Goal: Task Accomplishment & Management: Use online tool/utility

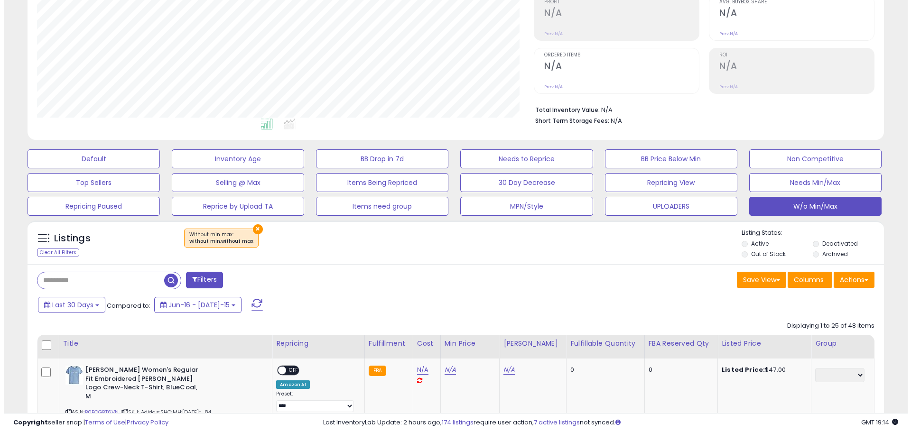
scroll to position [195, 497]
click at [248, 309] on span at bounding box center [253, 305] width 11 height 12
click at [842, 283] on button "Actions" at bounding box center [850, 280] width 41 height 16
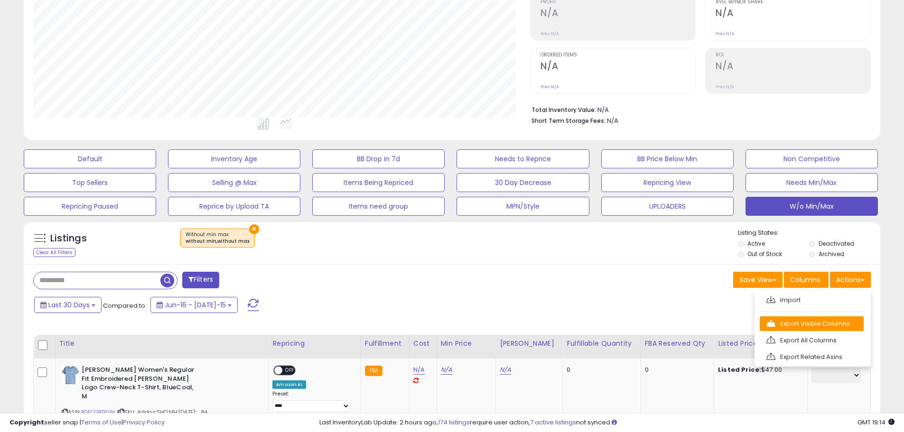
click at [824, 325] on link "Export Visible Columns" at bounding box center [812, 323] width 104 height 15
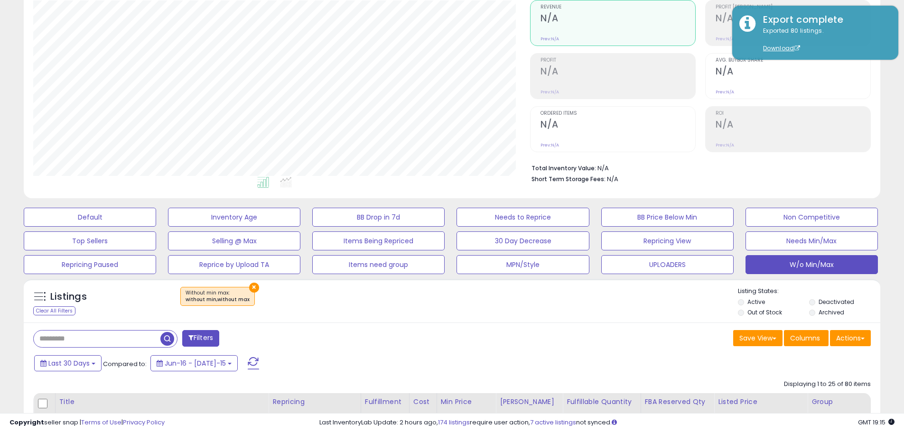
scroll to position [0, 0]
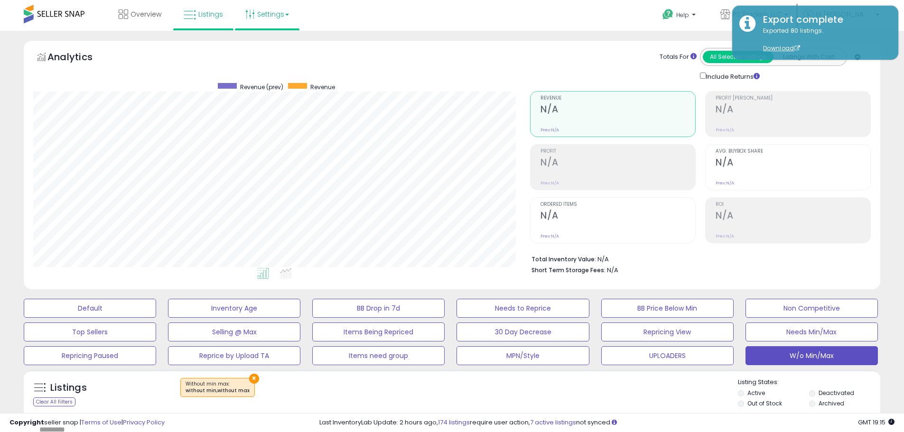
click at [254, 16] on link "Settings" at bounding box center [267, 14] width 58 height 28
click at [265, 46] on link "Store settings" at bounding box center [268, 48] width 43 height 9
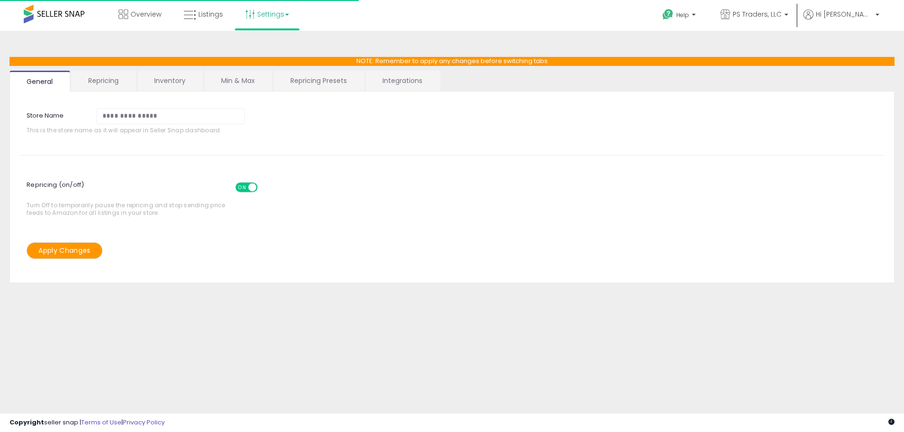
click at [317, 71] on link "Repricing Presets" at bounding box center [318, 81] width 91 height 20
select select "*********"
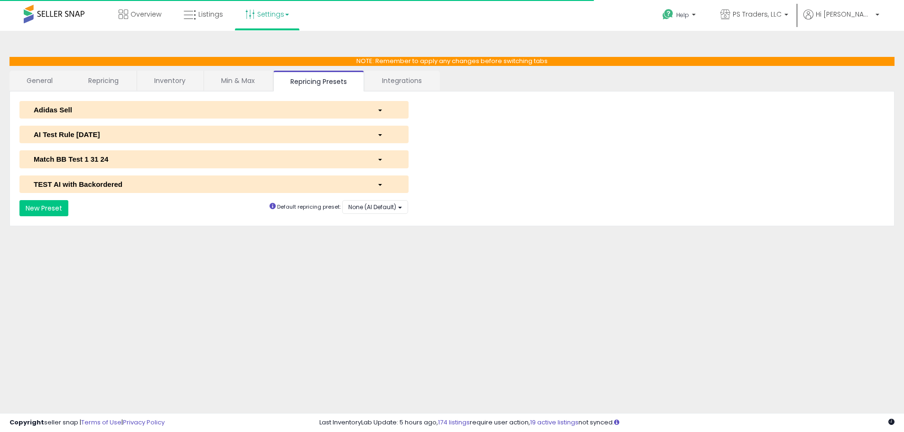
select select "**********"
select select "******"
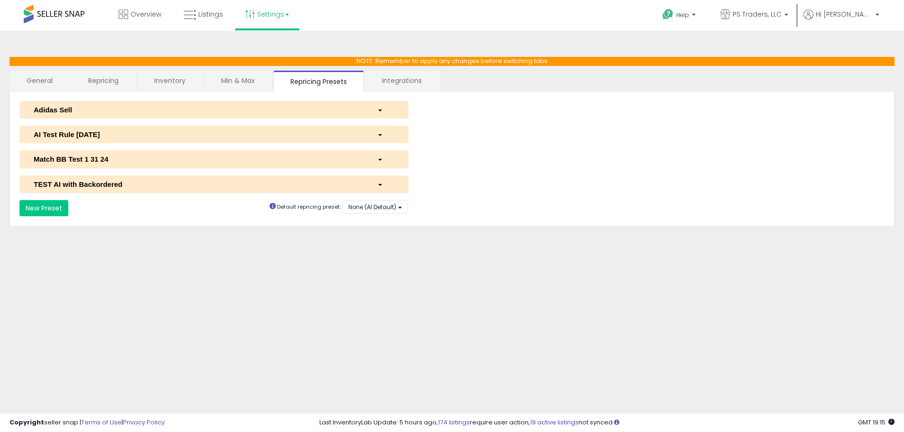
click at [151, 137] on div "AI Test Rule [DATE]" at bounding box center [199, 135] width 344 height 10
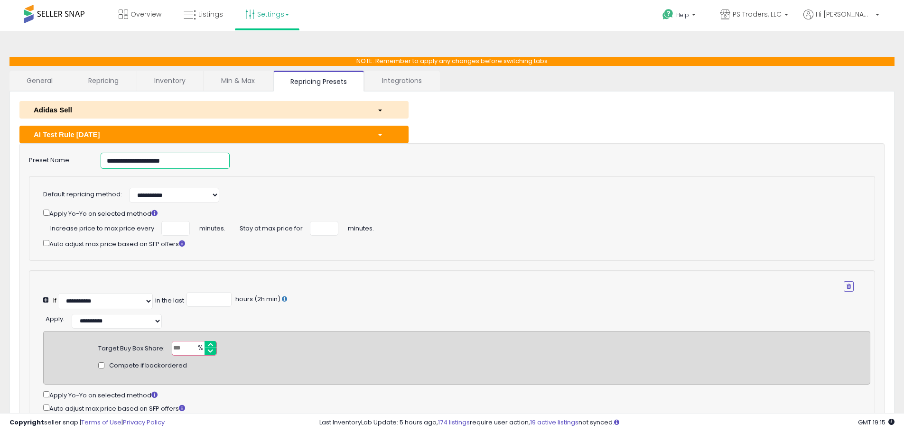
drag, startPoint x: 220, startPoint y: 161, endPoint x: -50, endPoint y: 168, distance: 269.6
click at [0, 168] on html "Unable to login Retrieving listings data.. has not yet accepted the Terms of Us…" at bounding box center [452, 216] width 904 height 432
click at [195, 15] on icon at bounding box center [190, 15] width 12 height 12
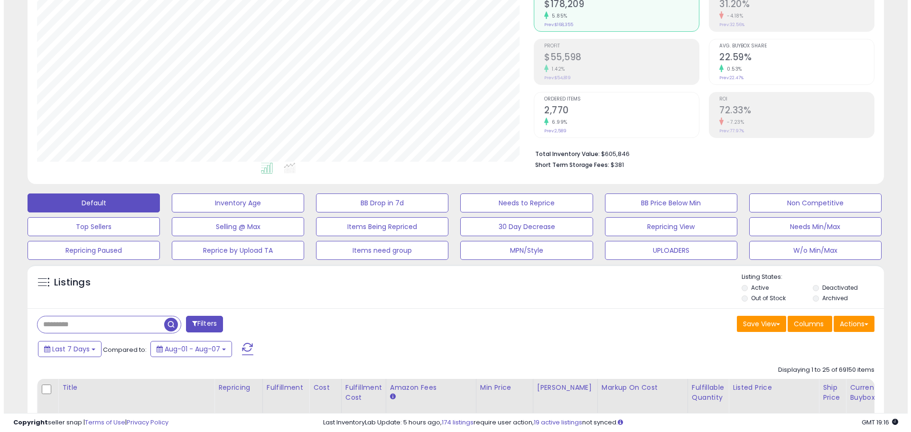
scroll to position [237, 0]
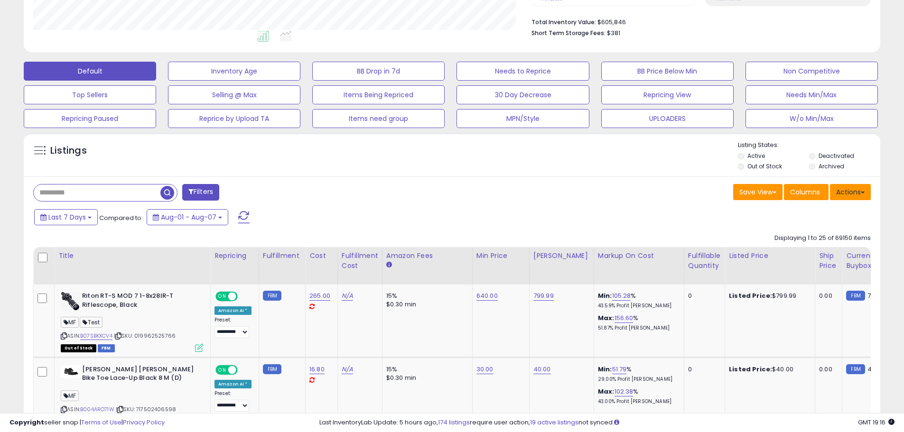
click at [837, 191] on button "Actions" at bounding box center [850, 192] width 41 height 16
click at [817, 223] on ul "Import Export Visible Columns Export All Columns Export Related Asins" at bounding box center [812, 241] width 116 height 76
click at [811, 212] on div "Last 7 Days Compared to: Aug-01 - Aug-07" at bounding box center [451, 218] width 852 height 21
click at [856, 199] on button "Actions" at bounding box center [850, 192] width 41 height 16
click at [829, 220] on ul "Import Export Visible Columns Export All Columns Export Related Asins" at bounding box center [812, 241] width 116 height 76
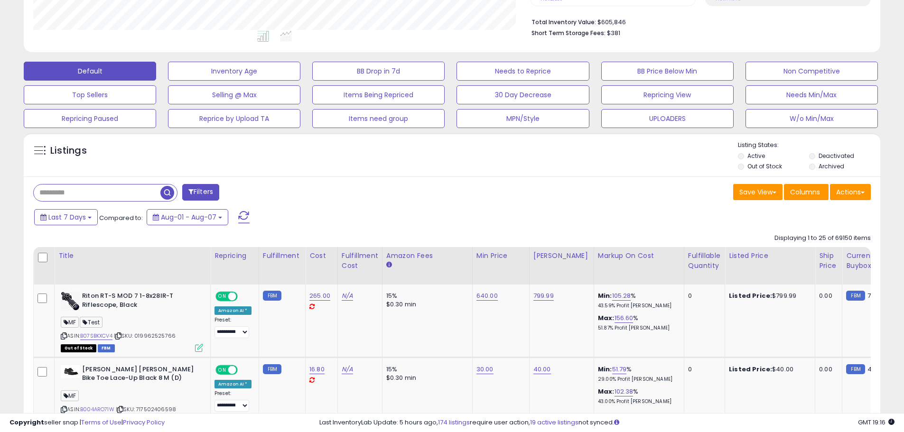
click at [847, 200] on div "Actions Import Export Visible Columns Export All Columns Export Related Asins" at bounding box center [850, 193] width 41 height 19
click at [838, 197] on button "Actions" at bounding box center [850, 192] width 41 height 16
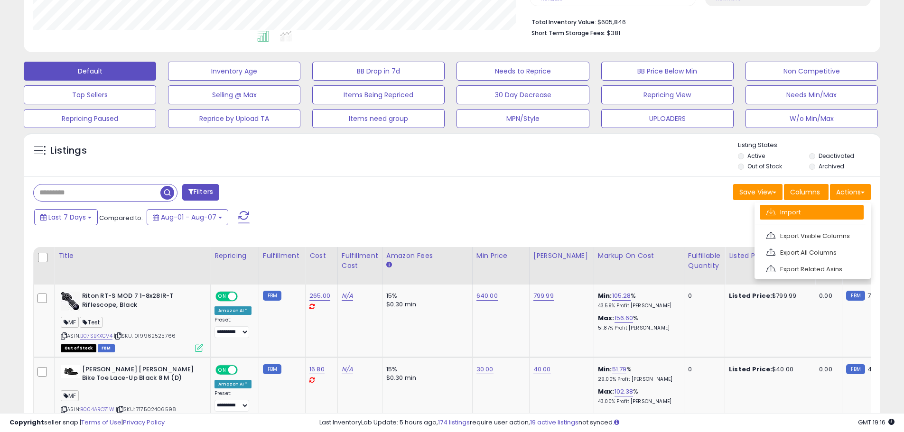
click at [829, 216] on link "Import" at bounding box center [812, 212] width 104 height 15
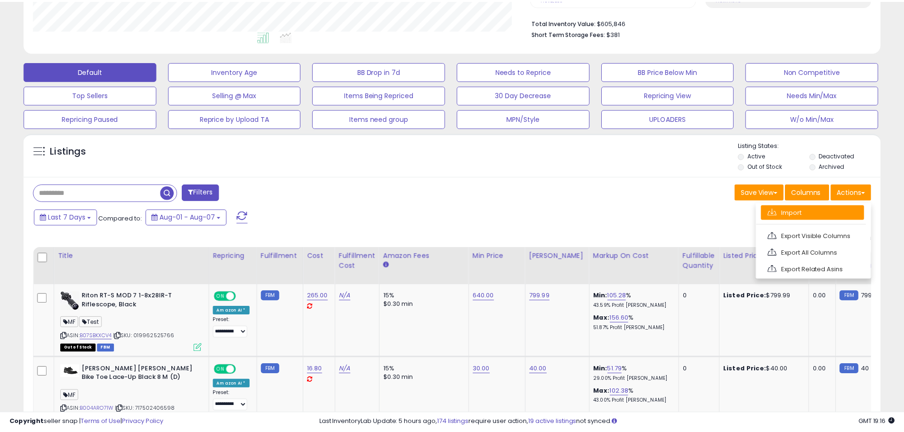
scroll to position [195, 501]
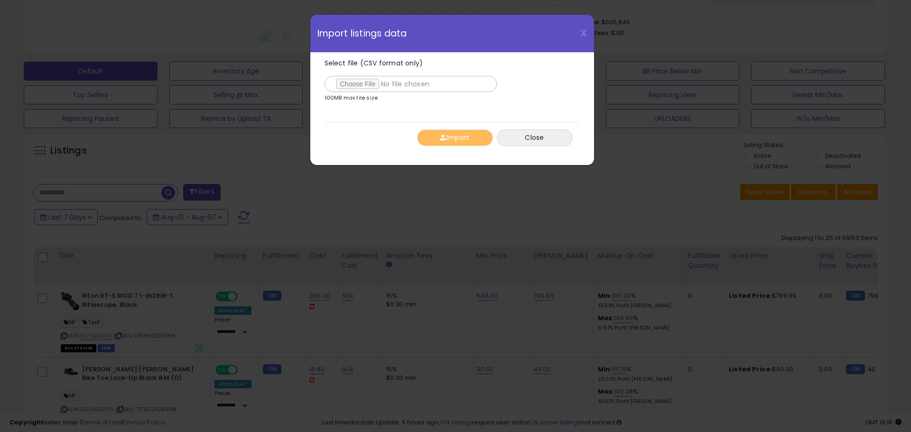
click at [363, 76] on label "Select file (CSV format only)" at bounding box center [411, 76] width 172 height 32
click at [363, 76] on input "Select file (CSV format only)" at bounding box center [411, 84] width 172 height 16
type input "**********"
click at [456, 140] on button "Import" at bounding box center [455, 138] width 76 height 17
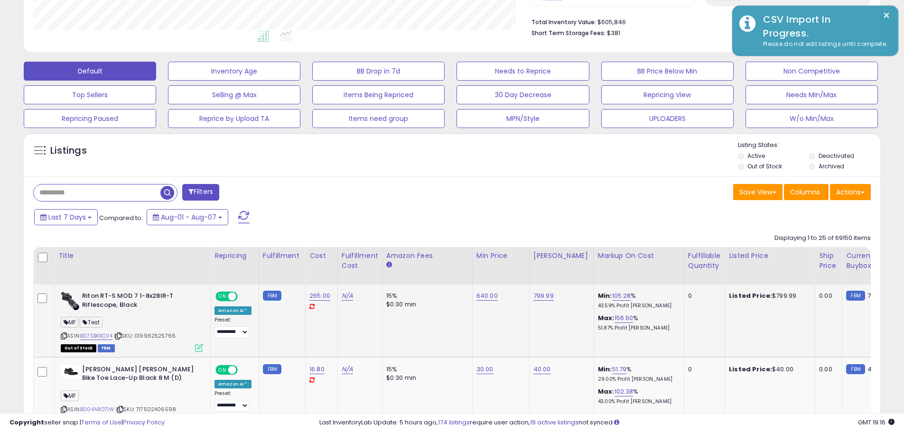
scroll to position [474313, 474011]
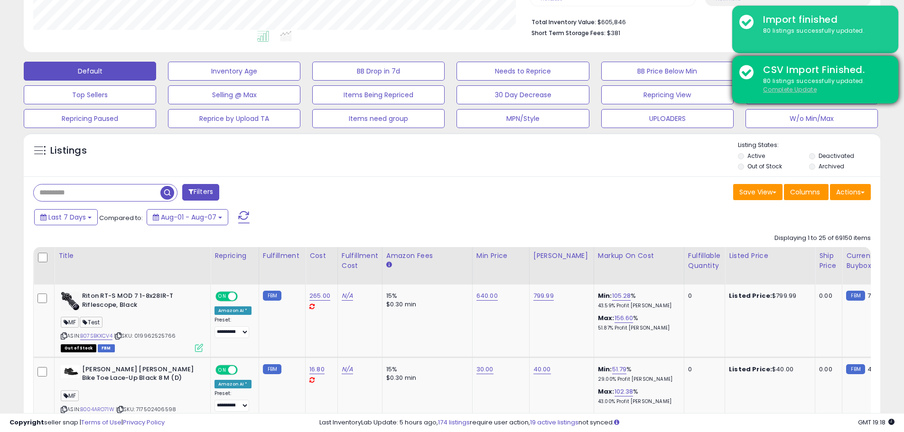
click at [796, 88] on u "Complete Update" at bounding box center [790, 89] width 54 height 8
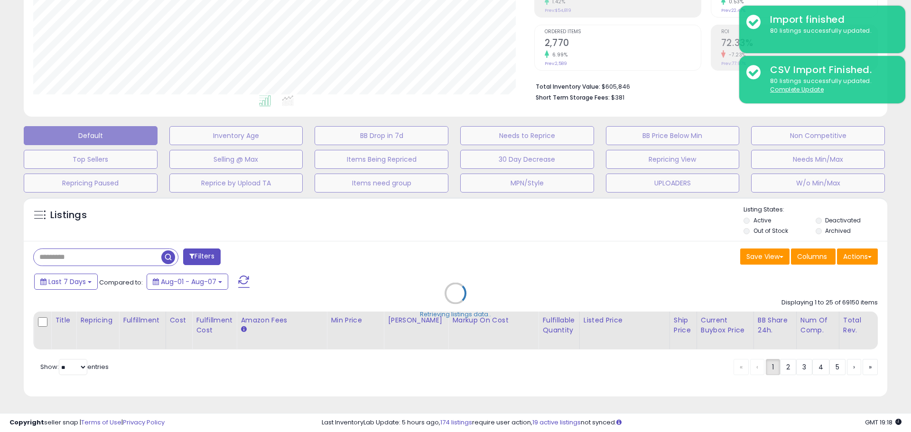
scroll to position [195, 501]
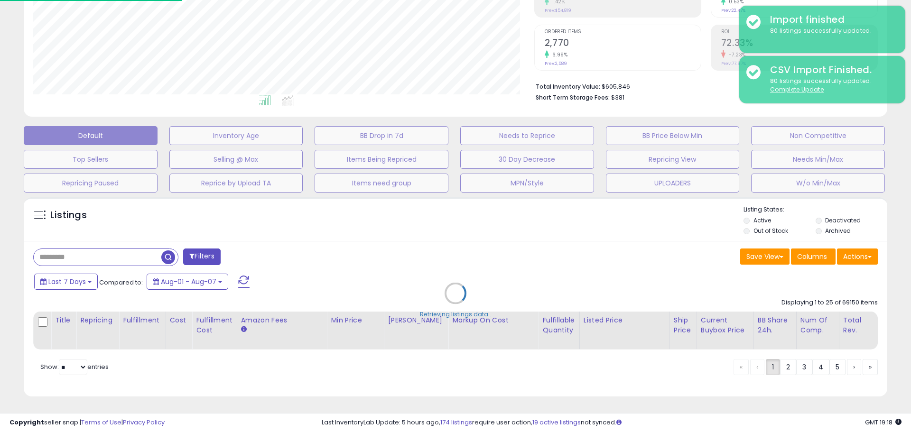
click at [556, 199] on div "Retrieving listings data.." at bounding box center [456, 301] width 878 height 216
